Goal: Information Seeking & Learning: Compare options

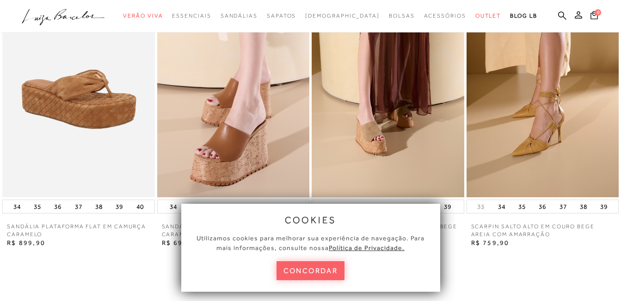
scroll to position [876, 0]
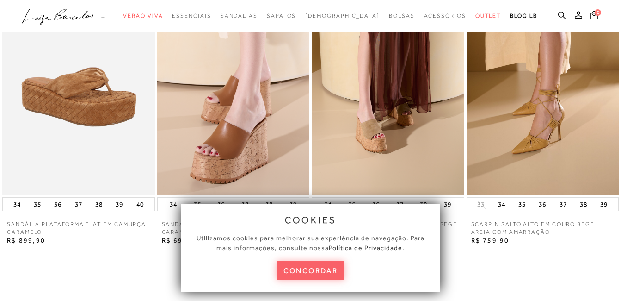
click at [552, 106] on img at bounding box center [542, 80] width 153 height 228
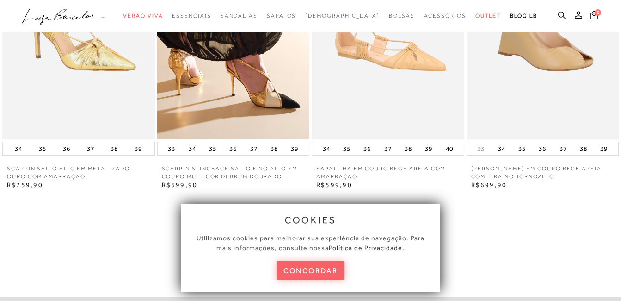
scroll to position [908, 0]
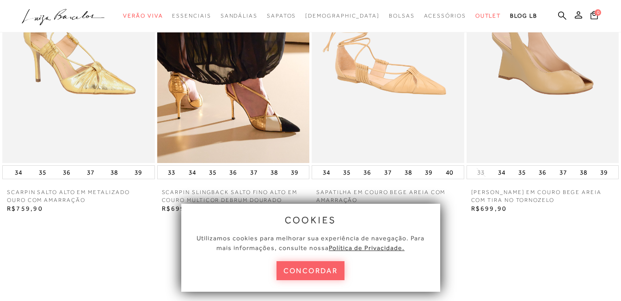
click at [209, 88] on img at bounding box center [233, 48] width 153 height 228
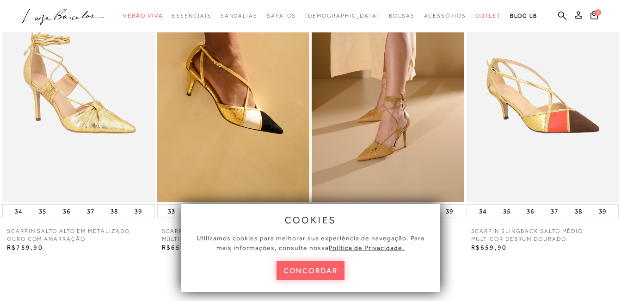
scroll to position [871, 0]
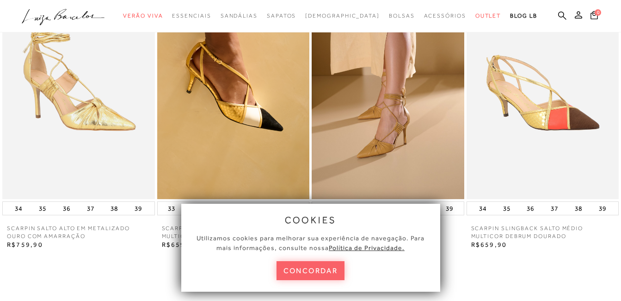
click at [225, 93] on img at bounding box center [233, 84] width 153 height 228
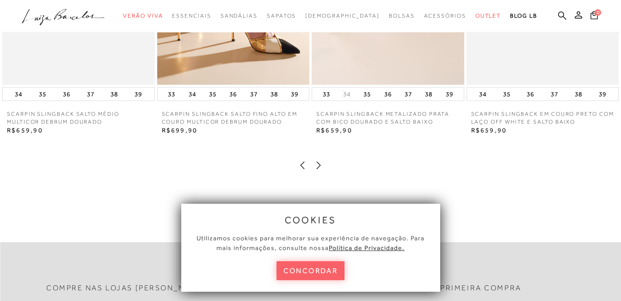
scroll to position [1028, 0]
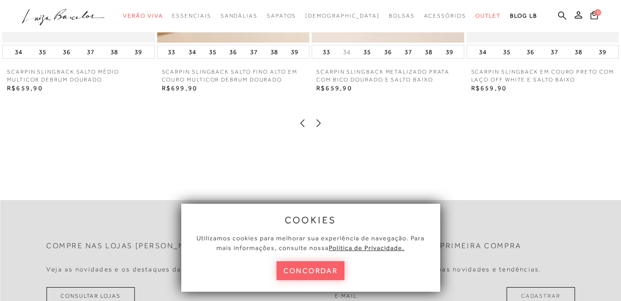
click at [318, 128] on icon at bounding box center [318, 122] width 9 height 9
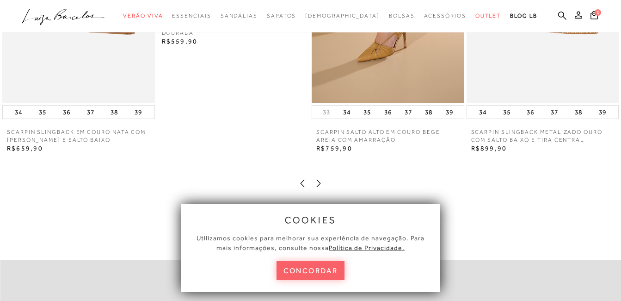
scroll to position [991, 0]
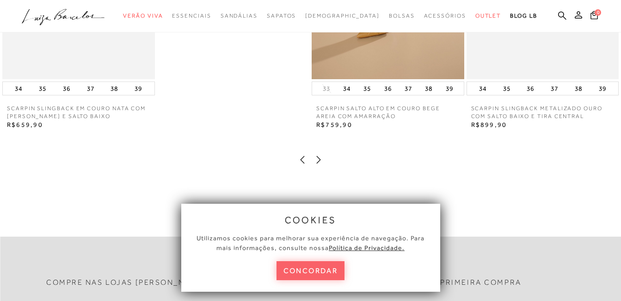
click at [320, 163] on icon at bounding box center [319, 159] width 4 height 7
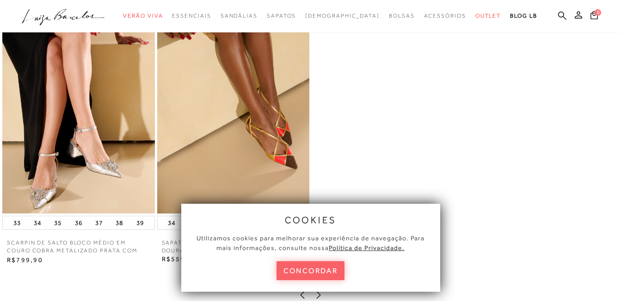
scroll to position [860, 0]
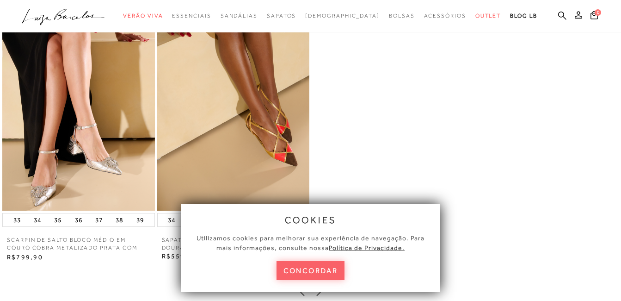
click at [76, 127] on img at bounding box center [78, 96] width 153 height 228
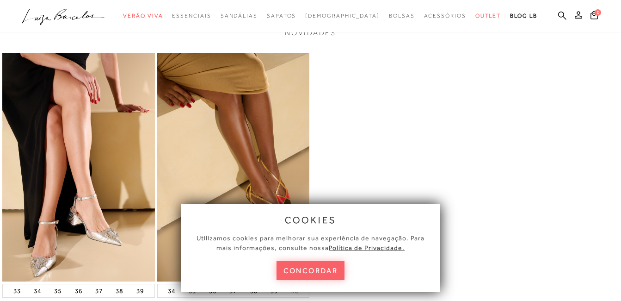
scroll to position [821, 0]
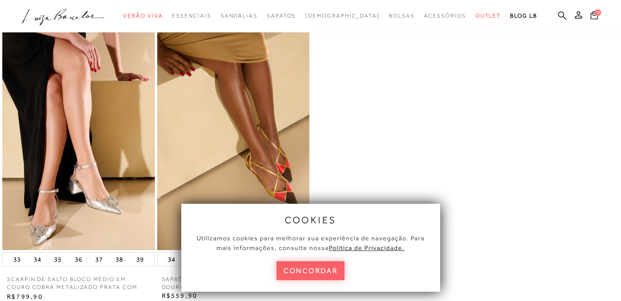
click at [84, 169] on img at bounding box center [78, 135] width 153 height 228
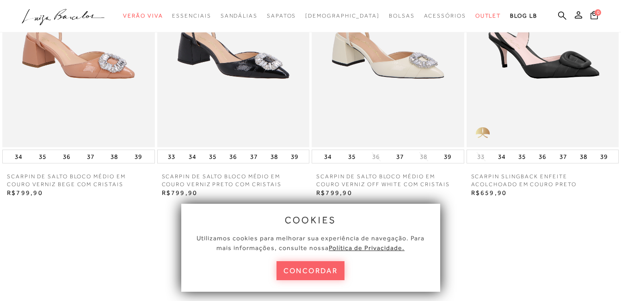
scroll to position [970, 0]
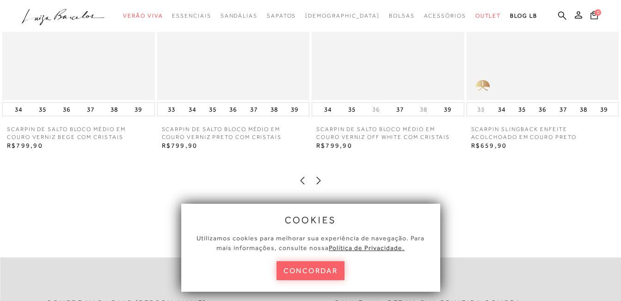
click at [318, 185] on icon at bounding box center [318, 180] width 9 height 9
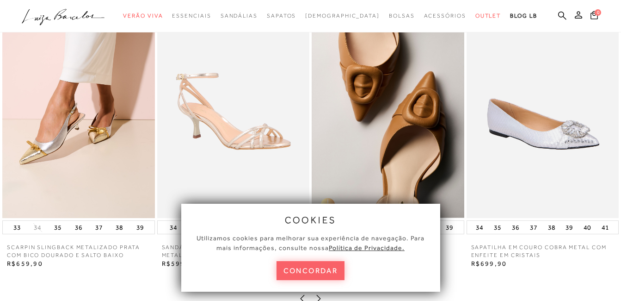
scroll to position [855, 0]
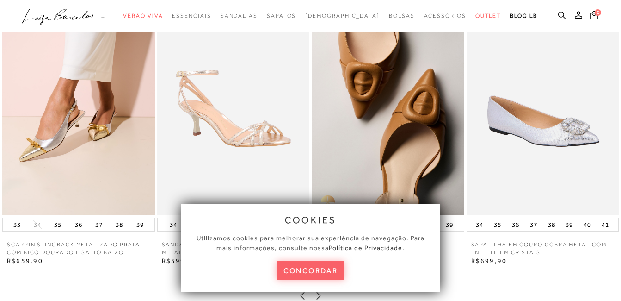
click at [400, 99] on img at bounding box center [388, 101] width 153 height 228
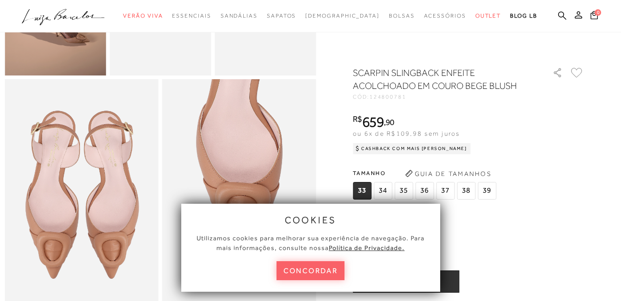
scroll to position [219, 0]
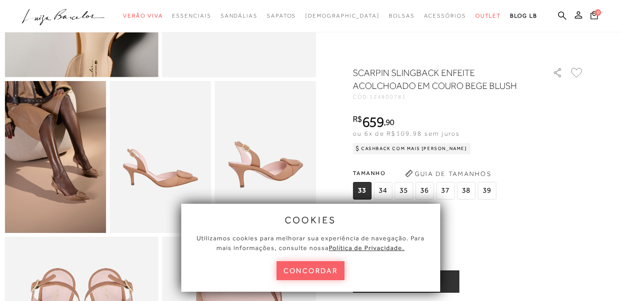
click at [40, 217] on img at bounding box center [55, 157] width 101 height 152
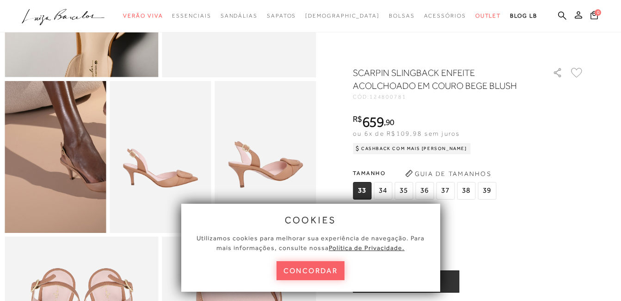
click at [40, 217] on img at bounding box center [68, 105] width 203 height 304
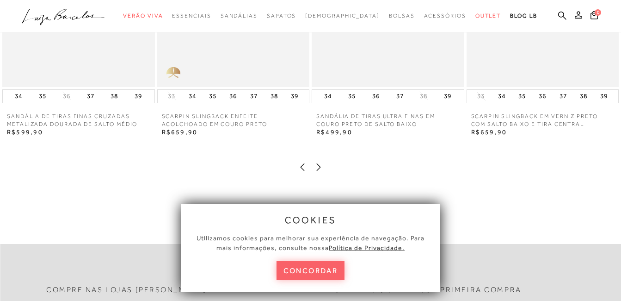
scroll to position [1495, 0]
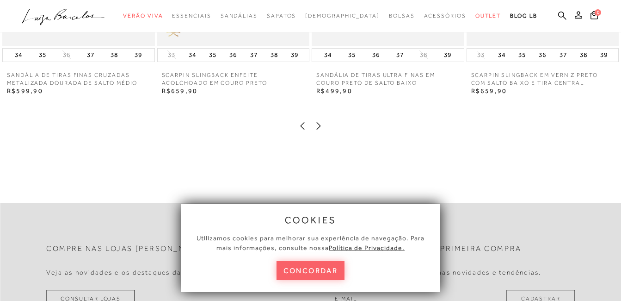
click at [320, 130] on icon at bounding box center [318, 125] width 9 height 9
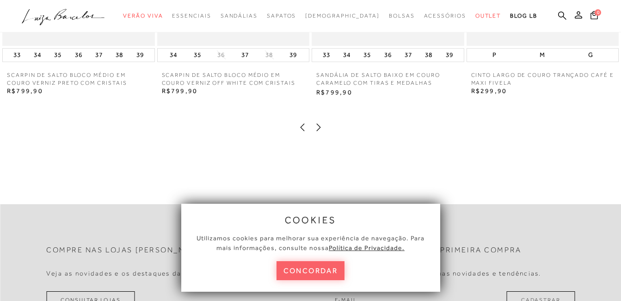
scroll to position [1502, 0]
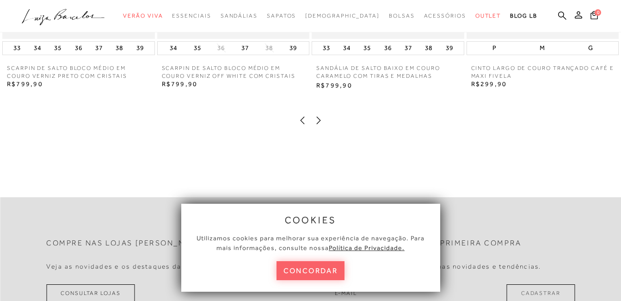
click at [318, 125] on icon at bounding box center [318, 120] width 9 height 9
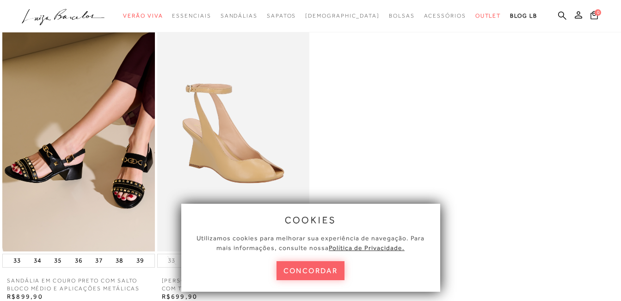
scroll to position [1328, 0]
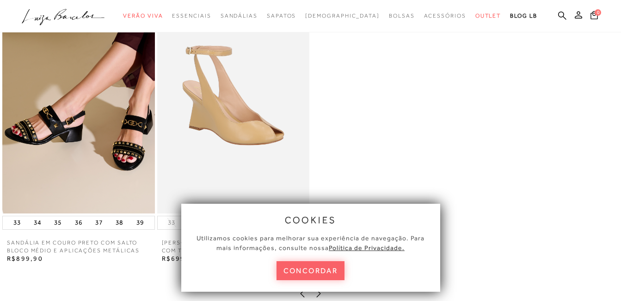
click at [102, 131] on img at bounding box center [78, 99] width 153 height 228
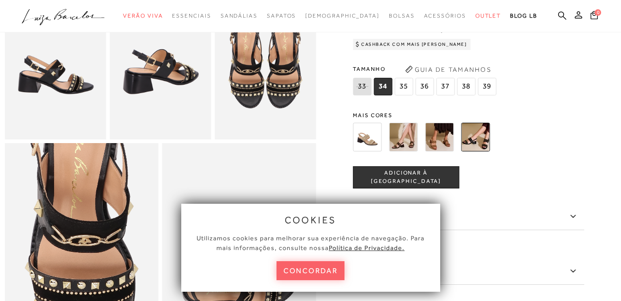
scroll to position [287, 0]
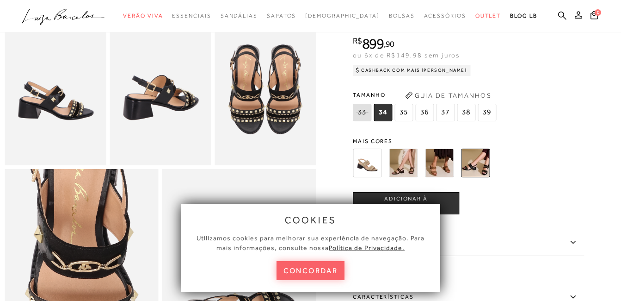
click at [446, 174] on img at bounding box center [439, 162] width 29 height 29
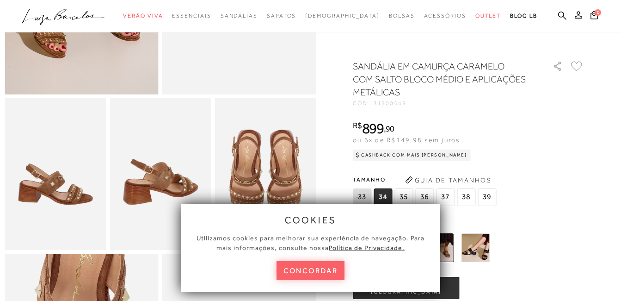
scroll to position [294, 0]
